Goal: Task Accomplishment & Management: Use online tool/utility

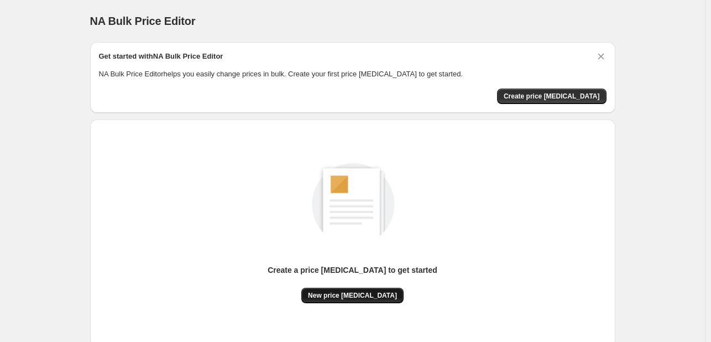
click at [334, 295] on span "New price change job" at bounding box center [352, 295] width 89 height 9
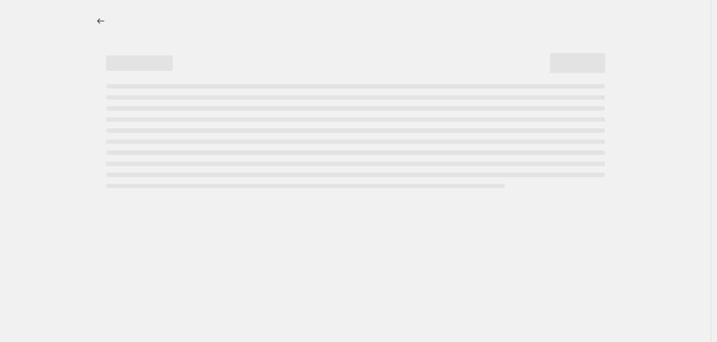
select select "percentage"
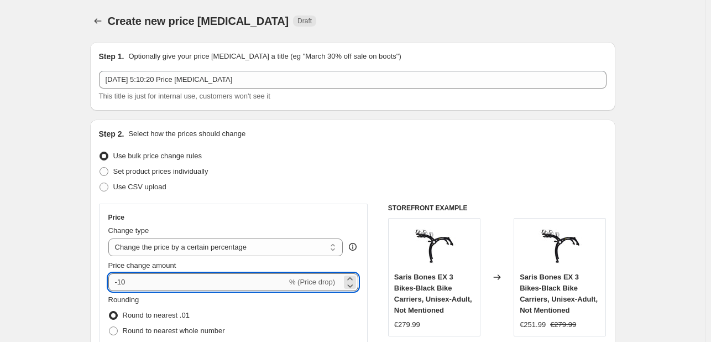
click at [189, 285] on input "-10" at bounding box center [197, 282] width 179 height 18
type input "-1"
type input "-30"
click at [409, 155] on div "Use bulk price change rules" at bounding box center [353, 155] width 508 height 15
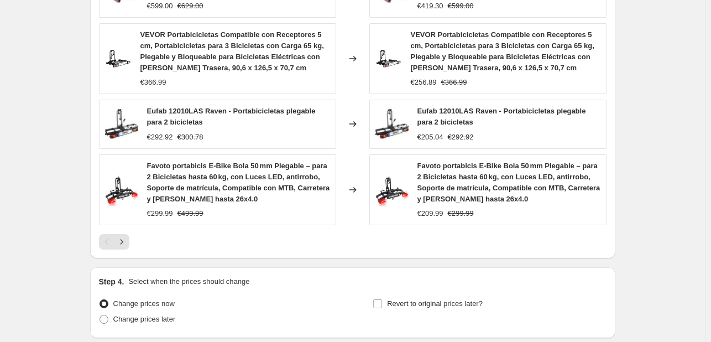
scroll to position [836, 0]
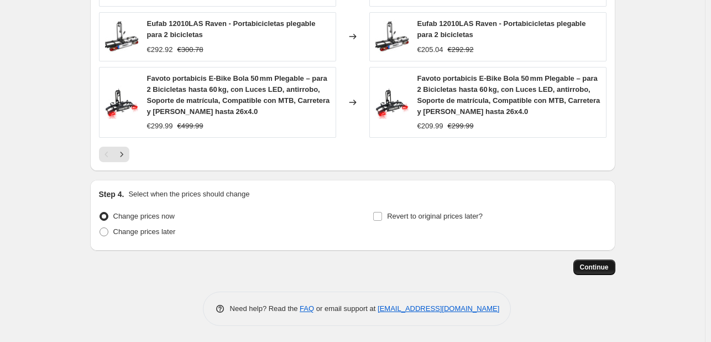
click at [606, 260] on button "Continue" at bounding box center [595, 266] width 42 height 15
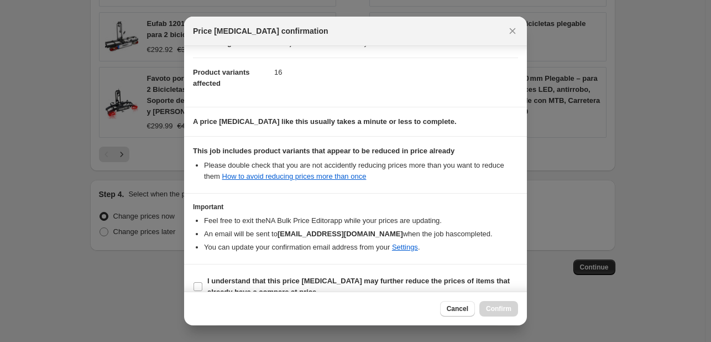
scroll to position [123, 0]
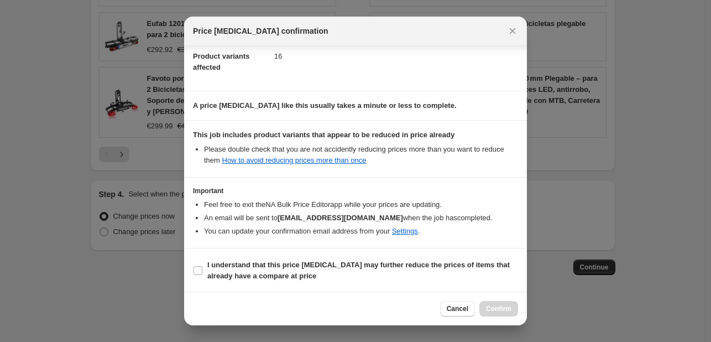
click at [281, 283] on section "I understand that this price change job may further reduce the prices of items …" at bounding box center [355, 270] width 343 height 44
click at [383, 268] on b "I understand that this price change job may further reduce the prices of items …" at bounding box center [358, 269] width 303 height 19
click at [202, 268] on input "I understand that this price change job may further reduce the prices of items …" at bounding box center [198, 270] width 9 height 9
checkbox input "true"
click at [501, 310] on span "Confirm" at bounding box center [498, 308] width 25 height 9
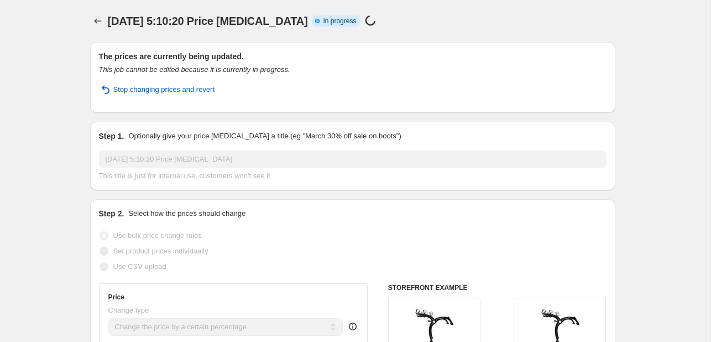
select select "percentage"
